Goal: Check status: Check status

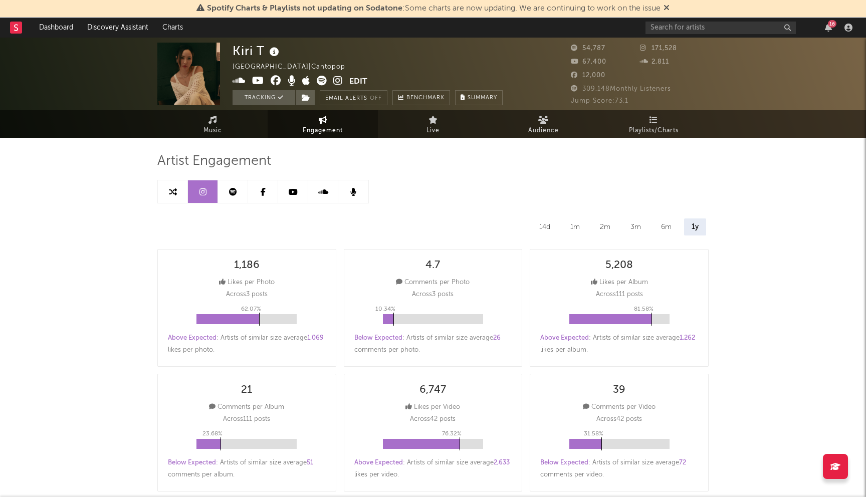
select select "1m"
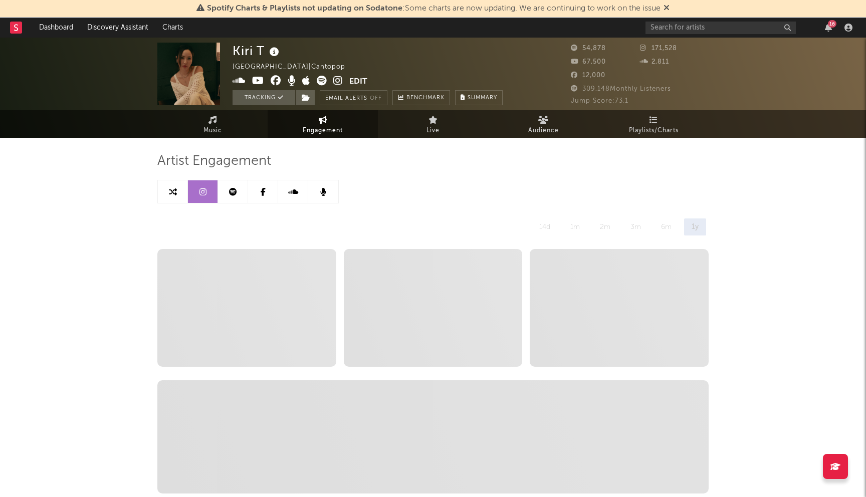
select select "6m"
click at [320, 131] on span "Engagement" at bounding box center [323, 131] width 40 height 12
select select "1m"
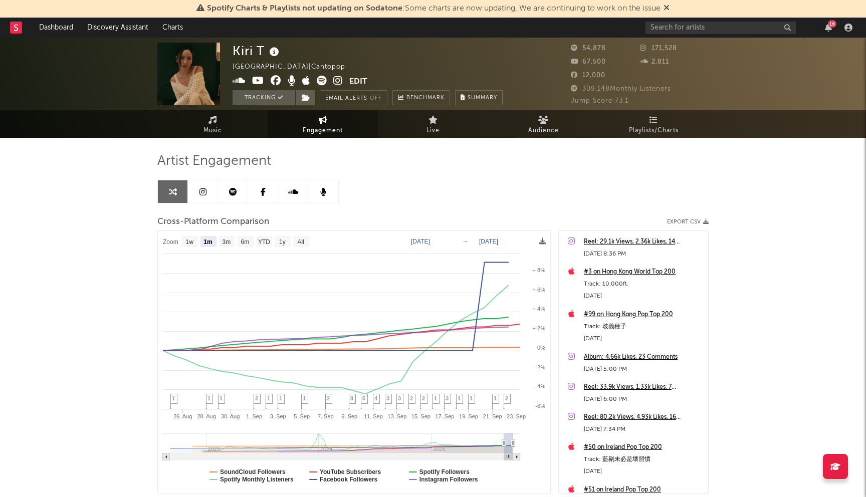
click at [202, 188] on icon at bounding box center [202, 192] width 7 height 8
select select "6m"
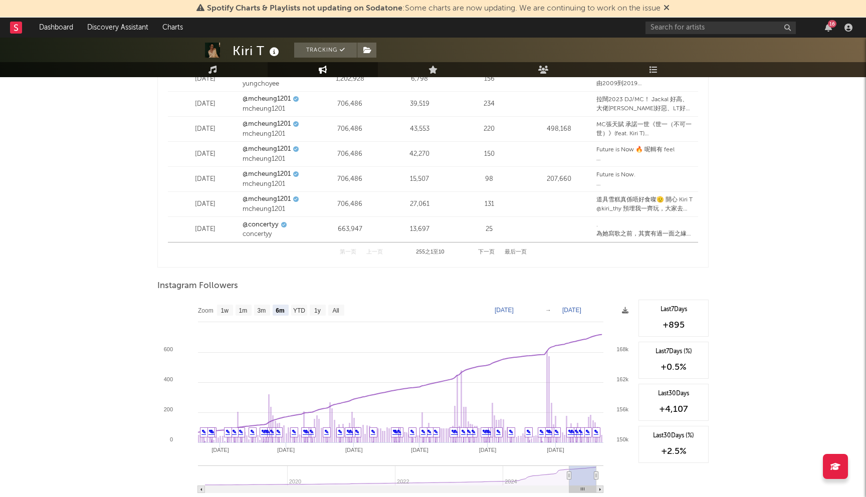
scroll to position [1423, 0]
